Goal: Task Accomplishment & Management: Manage account settings

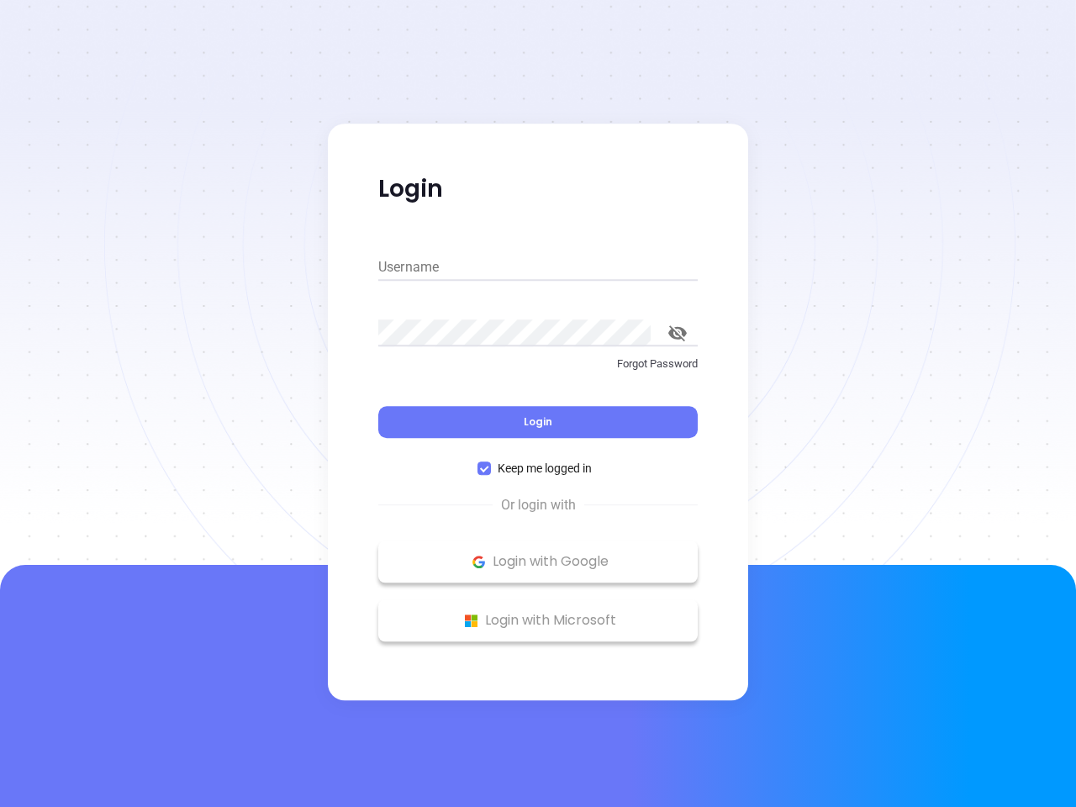
click at [538, 404] on div "Login" at bounding box center [537, 412] width 319 height 52
click at [538, 267] on input "Username" at bounding box center [537, 267] width 319 height 27
click at [678, 333] on icon "toggle password visibility" at bounding box center [677, 333] width 18 height 16
click at [538, 422] on span "Login" at bounding box center [538, 421] width 29 height 14
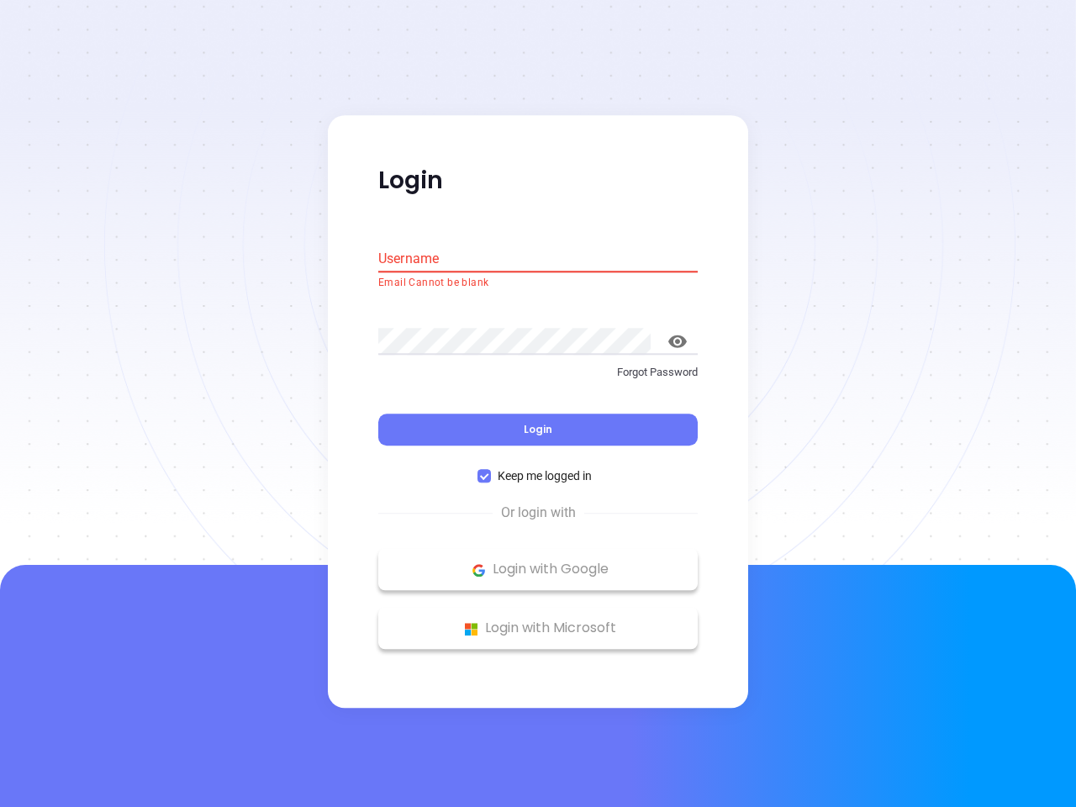
click at [538, 468] on span "Keep me logged in" at bounding box center [545, 476] width 108 height 18
click at [491, 470] on input "Keep me logged in" at bounding box center [484, 476] width 13 height 13
checkbox input "false"
click at [538, 562] on p "Login with Google" at bounding box center [538, 569] width 303 height 25
click at [538, 620] on p "Login with Microsoft" at bounding box center [538, 628] width 303 height 25
